Goal: Transaction & Acquisition: Purchase product/service

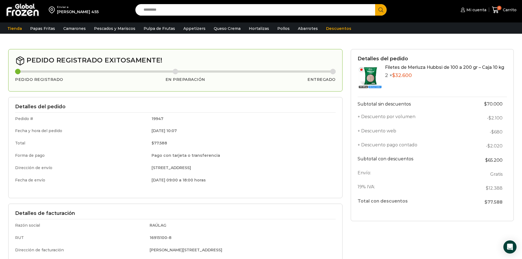
click at [368, 79] on img at bounding box center [370, 77] width 25 height 25
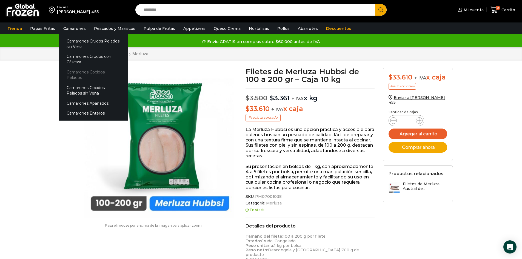
click at [81, 69] on link "Camarones Cocidos Pelados" at bounding box center [93, 75] width 69 height 16
